Goal: Complete application form

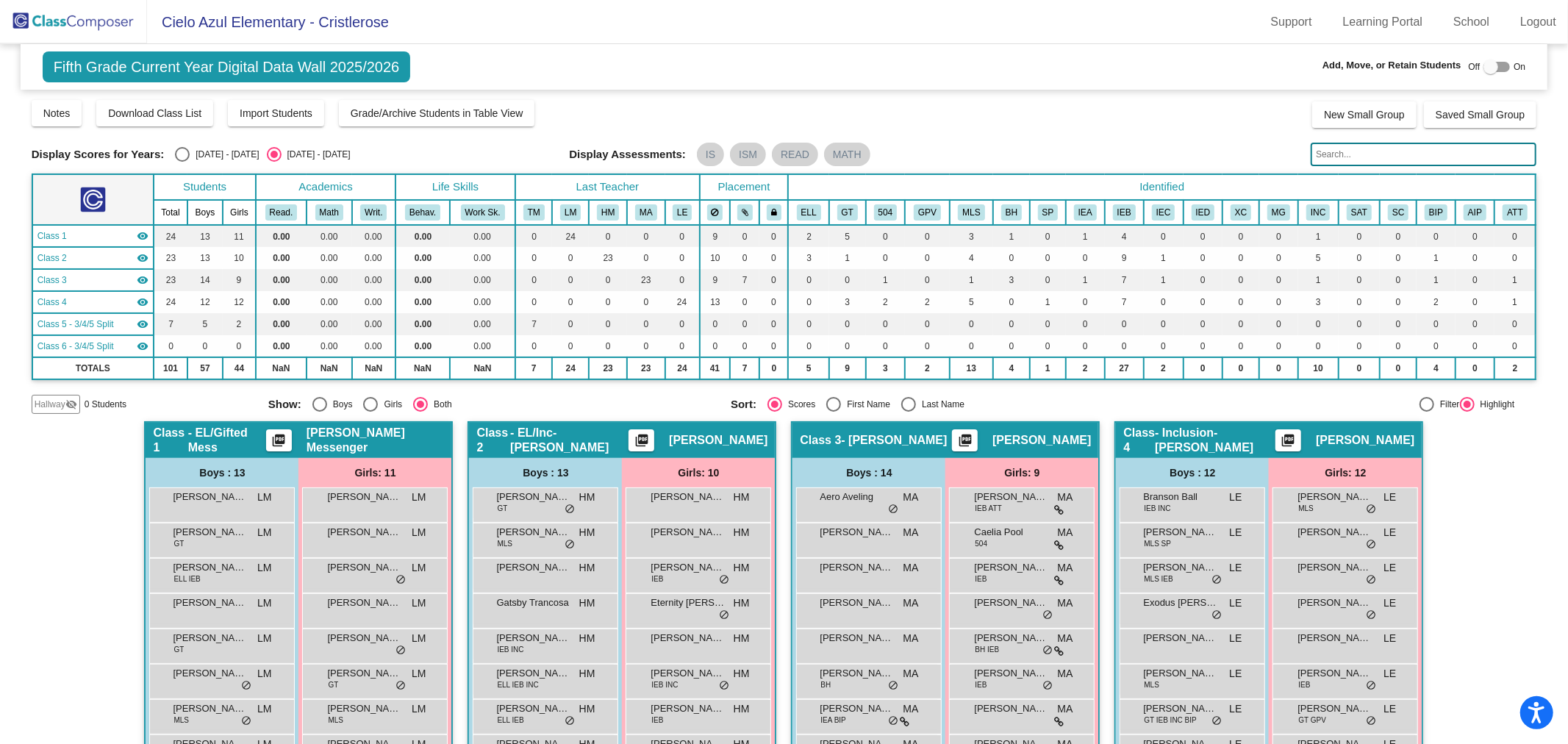
scroll to position [304, 0]
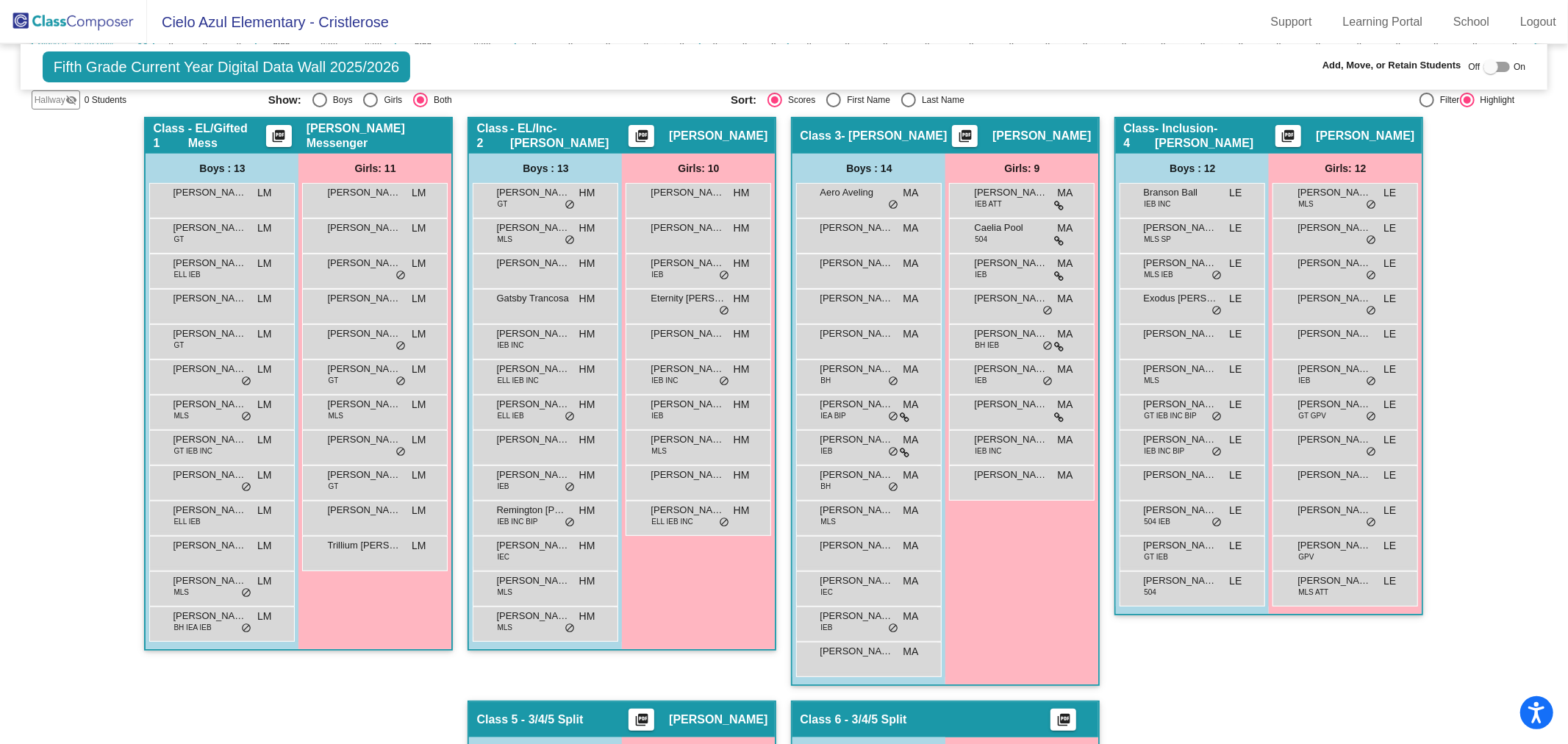
click at [87, 24] on img at bounding box center [73, 22] width 147 height 44
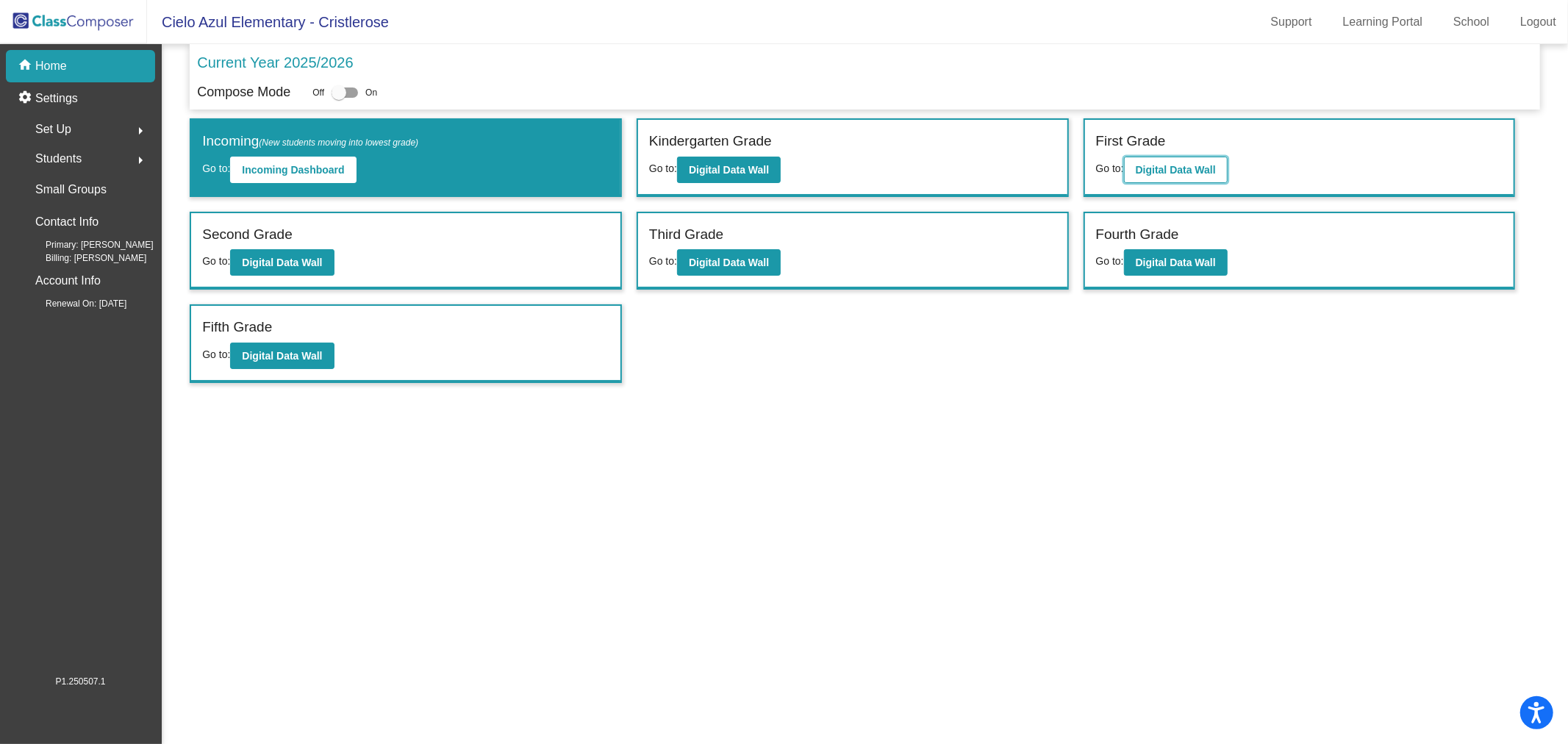
click at [1188, 167] on b "Digital Data Wall" at bounding box center [1176, 169] width 80 height 11
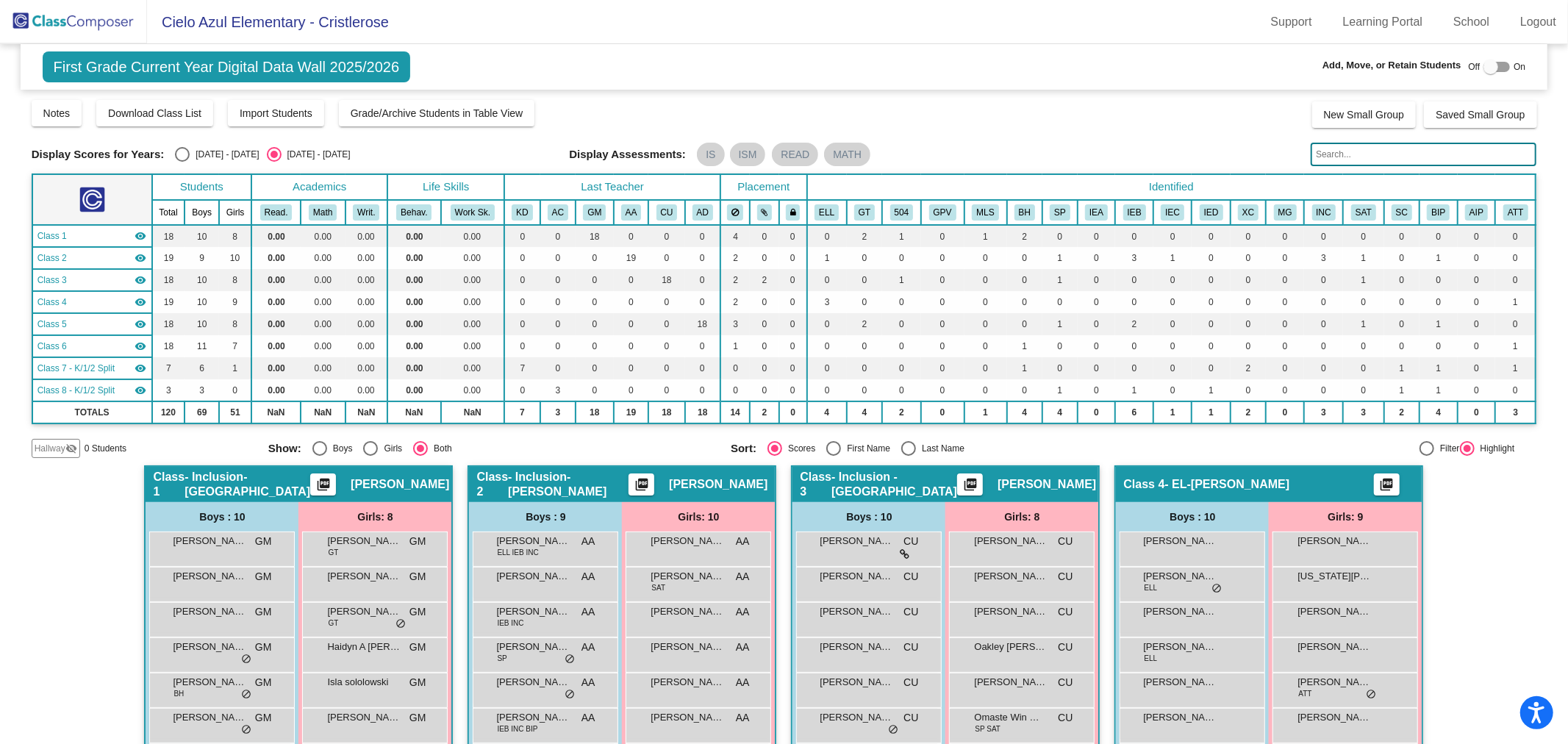
click at [1484, 63] on div at bounding box center [1491, 66] width 15 height 15
checkbox input "true"
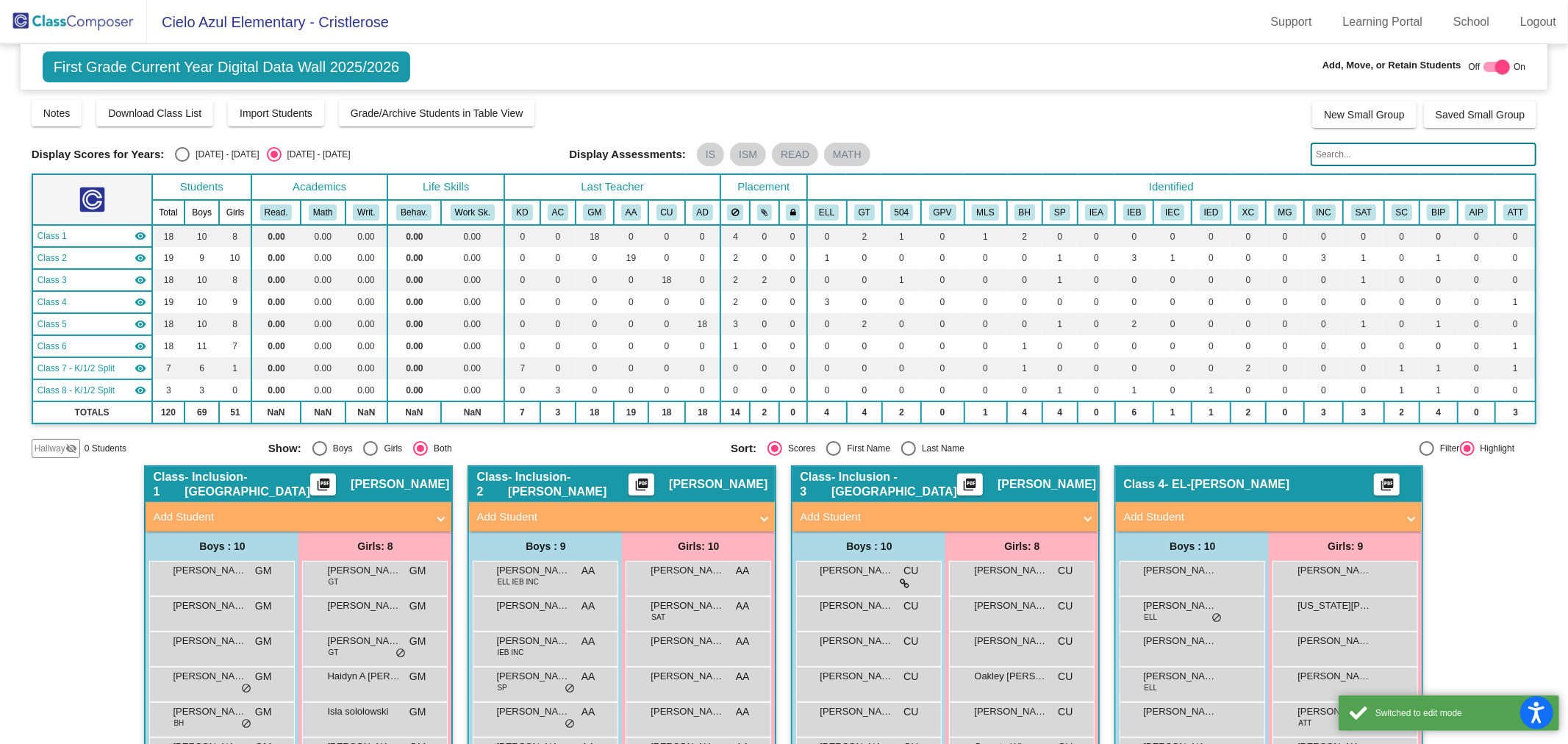
click at [438, 511] on span at bounding box center [441, 517] width 6 height 17
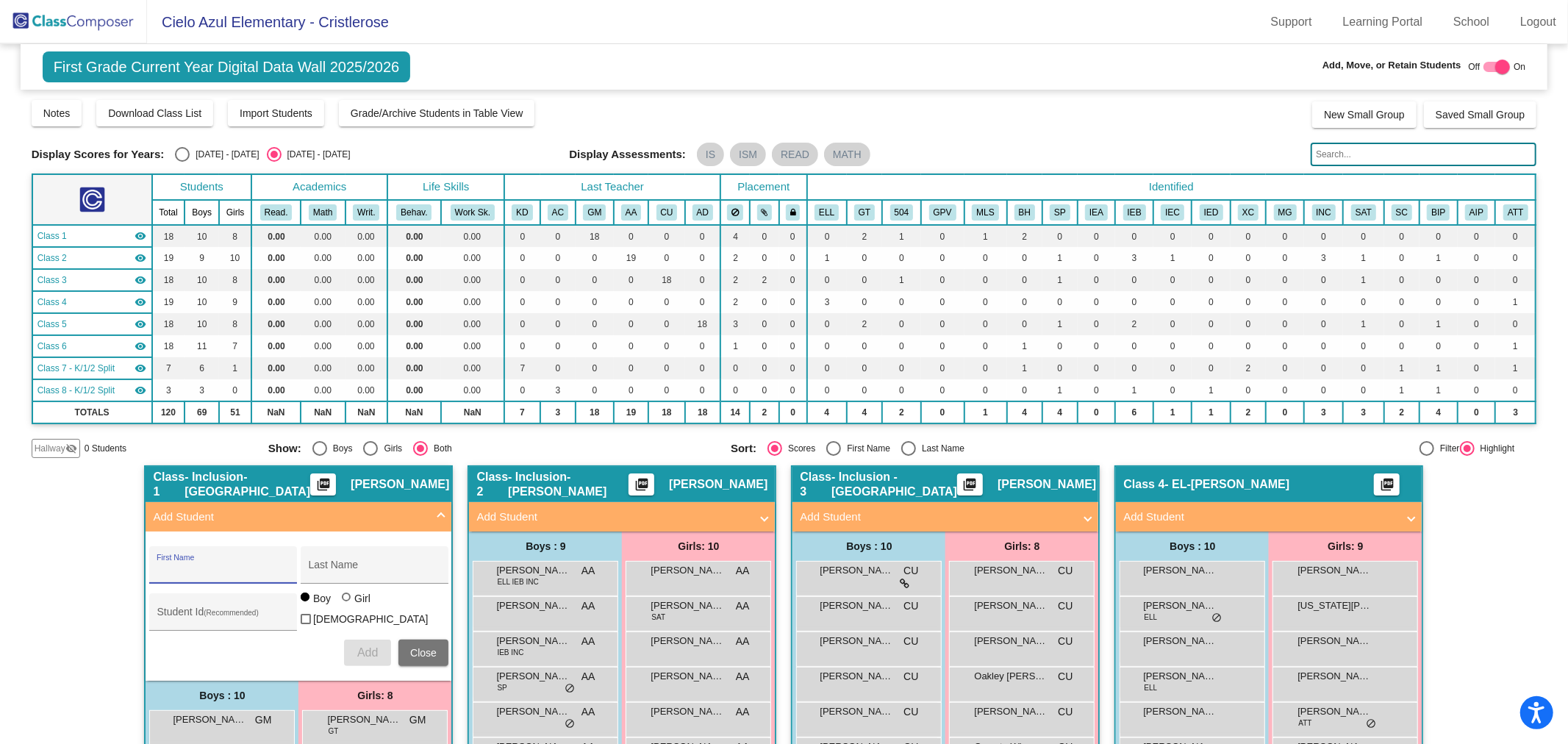
click at [217, 565] on input "First Name" at bounding box center [222, 570] width 132 height 11
type input "Maya"
click at [340, 566] on input "Last Name" at bounding box center [373, 570] width 132 height 11
type input "[PERSON_NAME]"
click at [346, 601] on div at bounding box center [346, 597] width 9 height 9
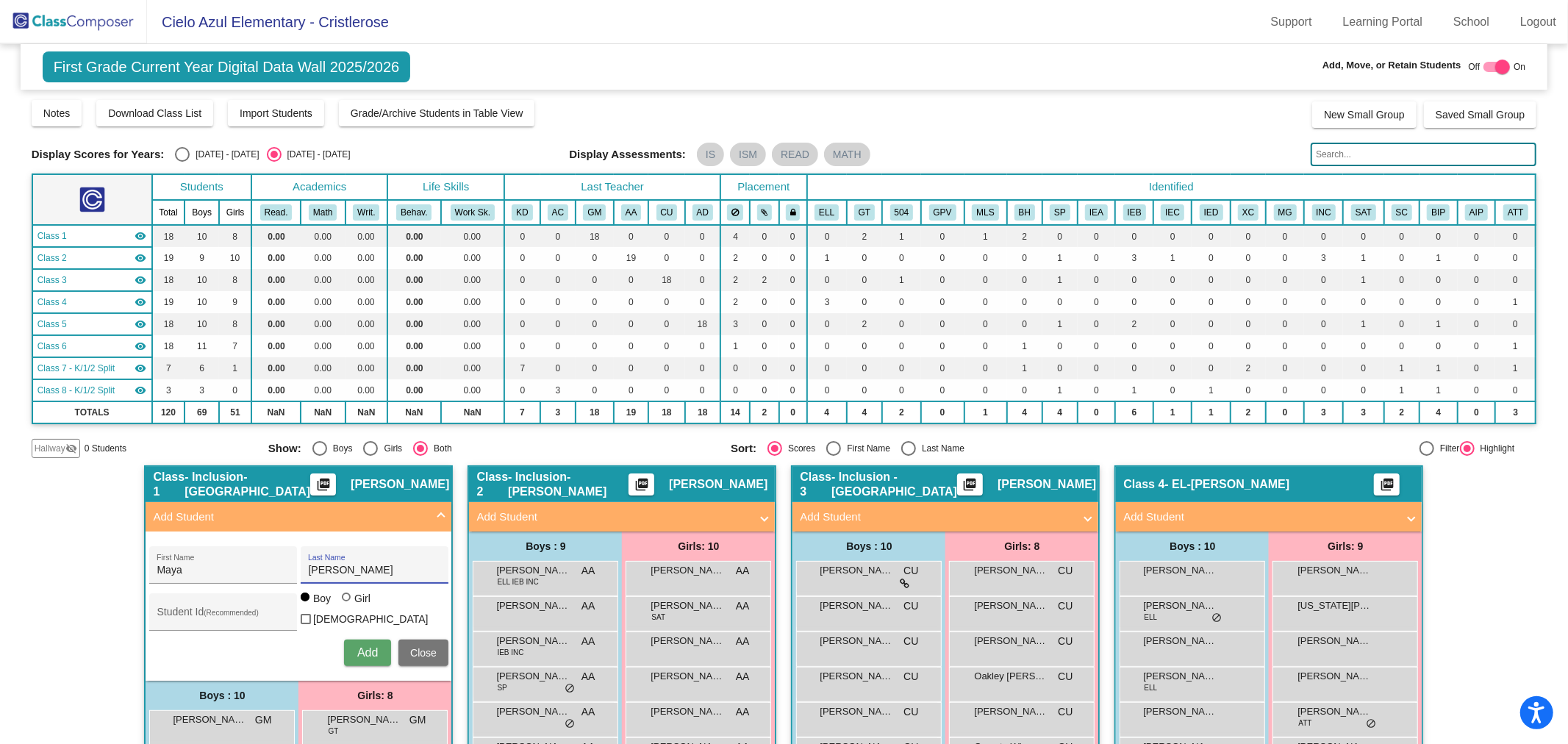
click at [347, 605] on input "Girl" at bounding box center [347, 604] width 1 height 1
radio input "true"
click at [207, 611] on input "Student Id (Recommended)" at bounding box center [222, 616] width 132 height 11
